Goal: Navigation & Orientation: Find specific page/section

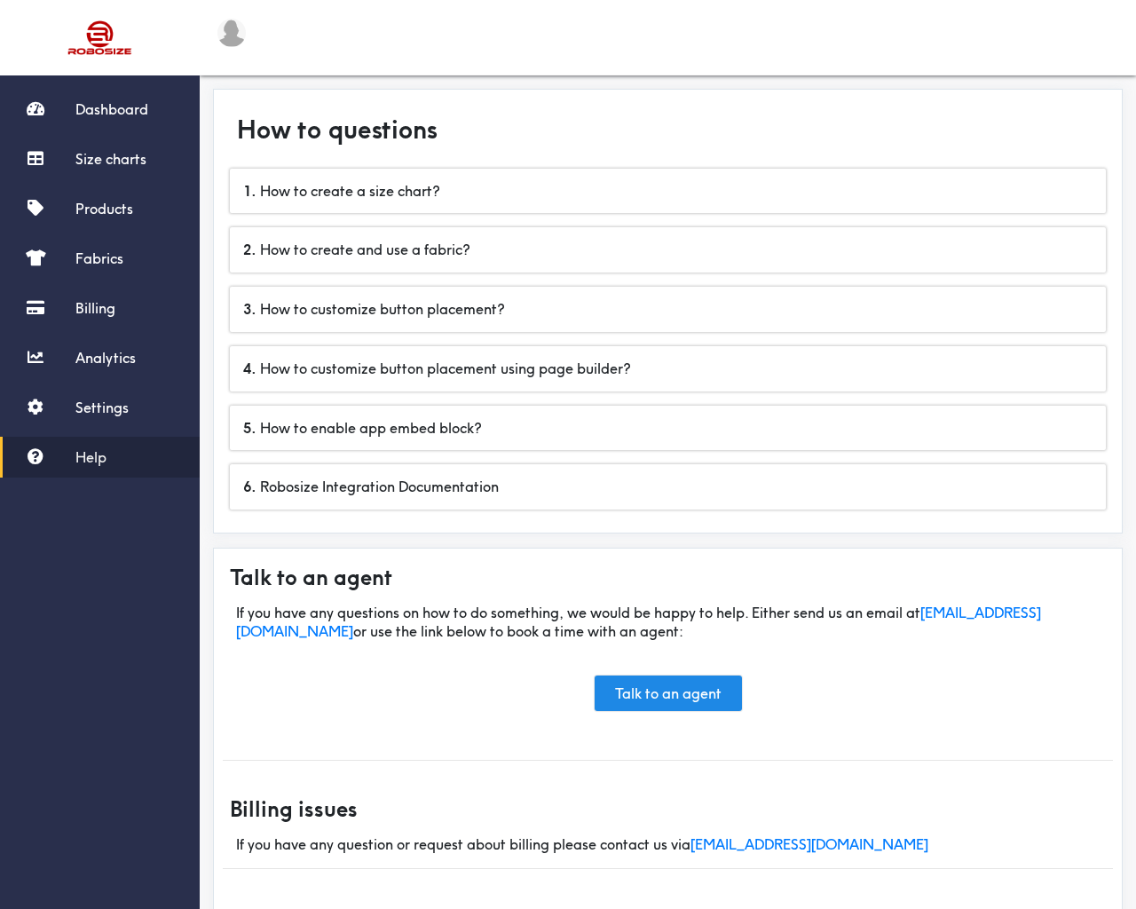
scroll to position [2, 0]
